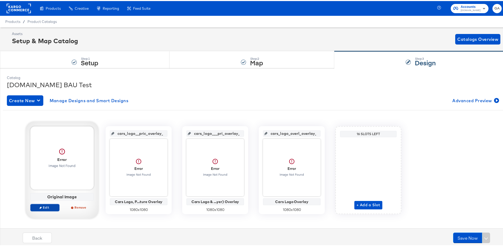
click at [44, 207] on span "Edit" at bounding box center [45, 207] width 24 height 4
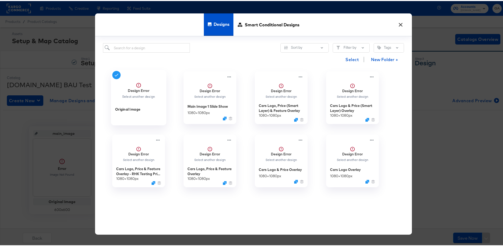
click at [140, 89] on strong "Design Error" at bounding box center [139, 89] width 22 height 5
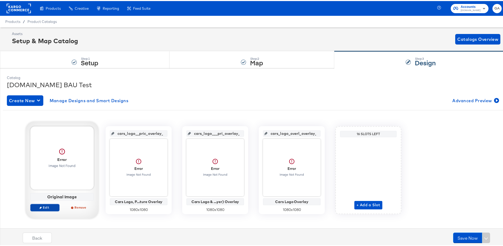
click at [45, 206] on span "Edit" at bounding box center [45, 207] width 24 height 4
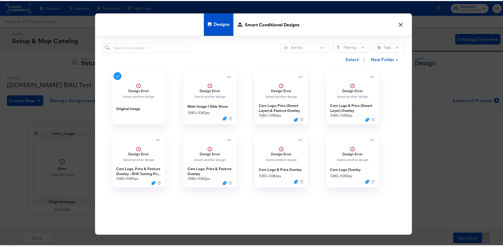
click at [65, 115] on div "× Designs Smart Conditional Designs Sort by Filter by Tags Select New Folder + …" at bounding box center [253, 123] width 507 height 246
click at [396, 22] on button "×" at bounding box center [399, 22] width 9 height 9
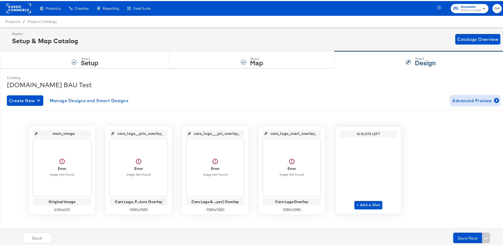
click at [478, 102] on span "Advanced Preview" at bounding box center [475, 99] width 46 height 7
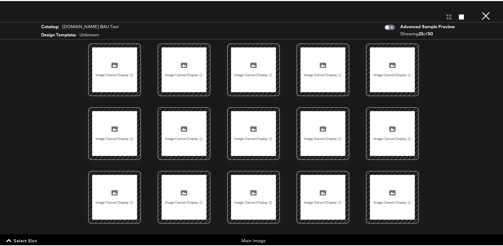
click at [482, 11] on button "×" at bounding box center [485, 5] width 11 height 11
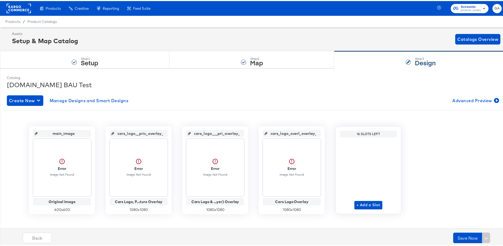
click at [224, 103] on div "Create New Manage Designs and Smart Designs Advanced Preview" at bounding box center [253, 99] width 493 height 11
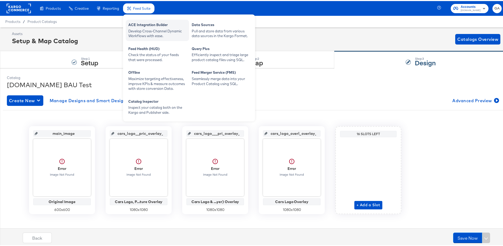
click at [139, 21] on div "ACE Integration Builder Develop Cross-Channel Dynamic Workflows with ease." at bounding box center [157, 29] width 63 height 21
click at [146, 28] on div "Develop Cross-Channel Dynamic Workflows with ease." at bounding box center [157, 33] width 58 height 10
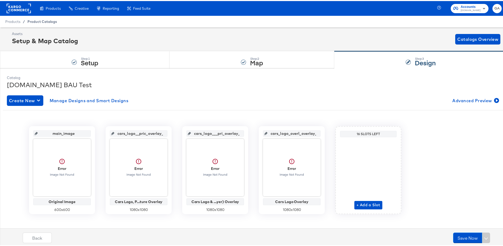
click at [36, 21] on span "Product Catalogs" at bounding box center [42, 20] width 30 height 4
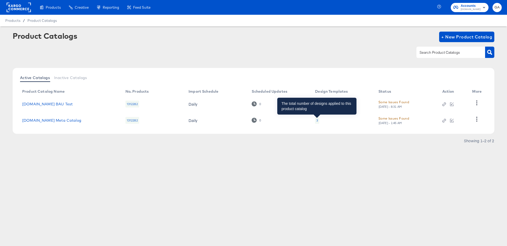
click at [316, 120] on div "3" at bounding box center [317, 120] width 2 height 4
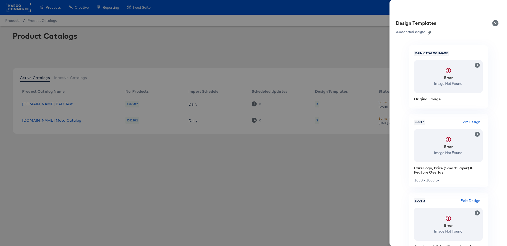
click at [500, 22] on button "Close" at bounding box center [496, 23] width 15 height 15
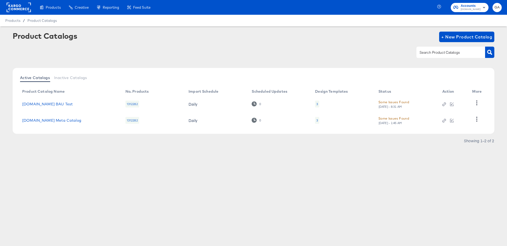
click at [28, 143] on div "Showing 1–2 of 2" at bounding box center [253, 143] width 481 height 8
click at [56, 120] on link "[DOMAIN_NAME] Meta Catalog" at bounding box center [51, 120] width 59 height 4
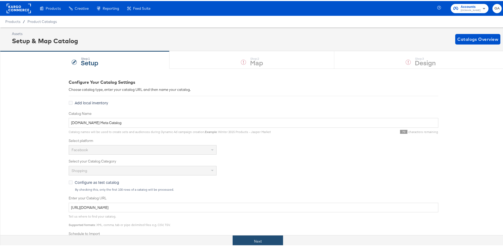
click at [247, 238] on button "Next" at bounding box center [257, 241] width 50 height 12
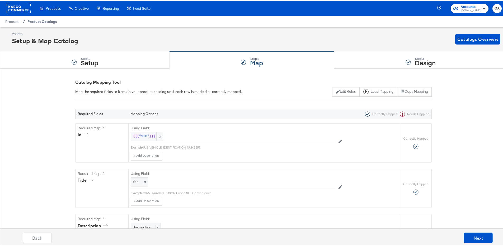
click at [36, 20] on span "Product Catalogs" at bounding box center [42, 20] width 30 height 4
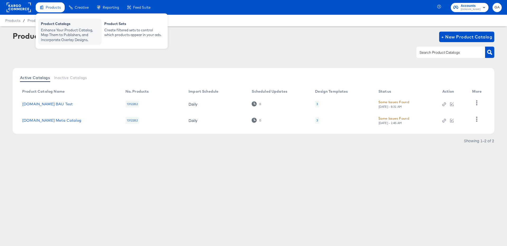
click at [56, 24] on div "Product Catalogs" at bounding box center [70, 24] width 58 height 6
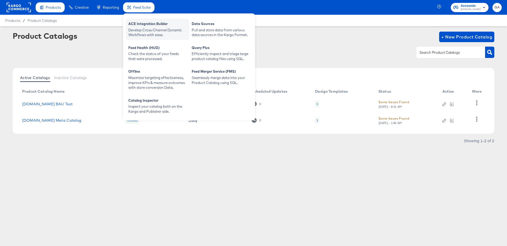
click at [142, 26] on div "ACE Integration Builder" at bounding box center [157, 24] width 58 height 6
click at [144, 23] on div "ACE Integration Builder" at bounding box center [157, 24] width 58 height 6
click at [143, 24] on div "ACE Integration Builder" at bounding box center [157, 24] width 58 height 6
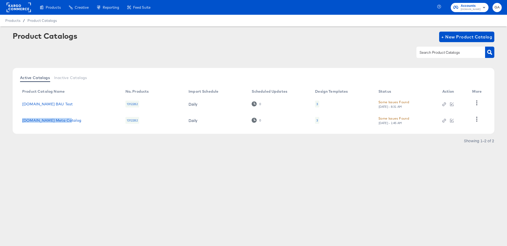
drag, startPoint x: 93, startPoint y: 118, endPoint x: 21, endPoint y: 121, distance: 72.3
click at [21, 121] on td "[DOMAIN_NAME] Meta Catalog" at bounding box center [69, 120] width 103 height 16
click at [74, 122] on div "[DOMAIN_NAME] Meta Catalog" at bounding box center [68, 120] width 93 height 4
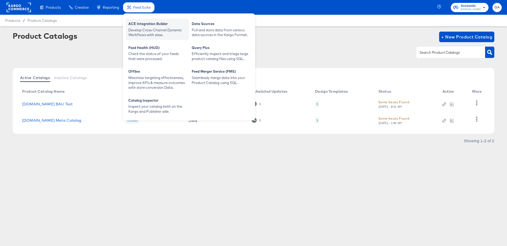
click at [154, 28] on div "Develop Cross-Channel Dynamic Workflows with ease." at bounding box center [157, 33] width 58 height 10
click at [151, 30] on div "Develop Cross-Channel Dynamic Workflows with ease." at bounding box center [157, 33] width 58 height 10
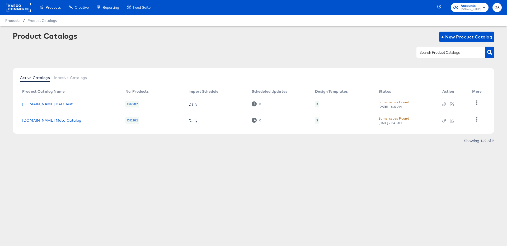
click at [385, 120] on div "Some Issues Found" at bounding box center [393, 119] width 31 height 6
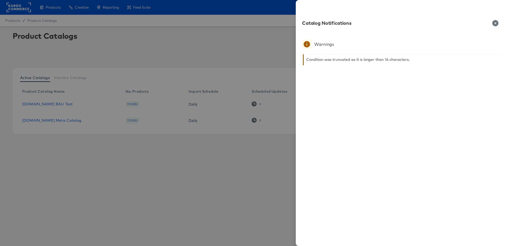
click at [494, 24] on icon "button" at bounding box center [495, 23] width 6 height 6
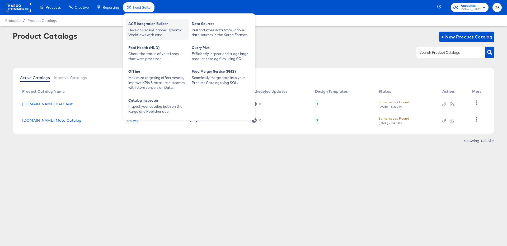
click at [137, 31] on div "Develop Cross-Channel Dynamic Workflows with ease." at bounding box center [157, 33] width 58 height 10
